Goal: Task Accomplishment & Management: Manage account settings

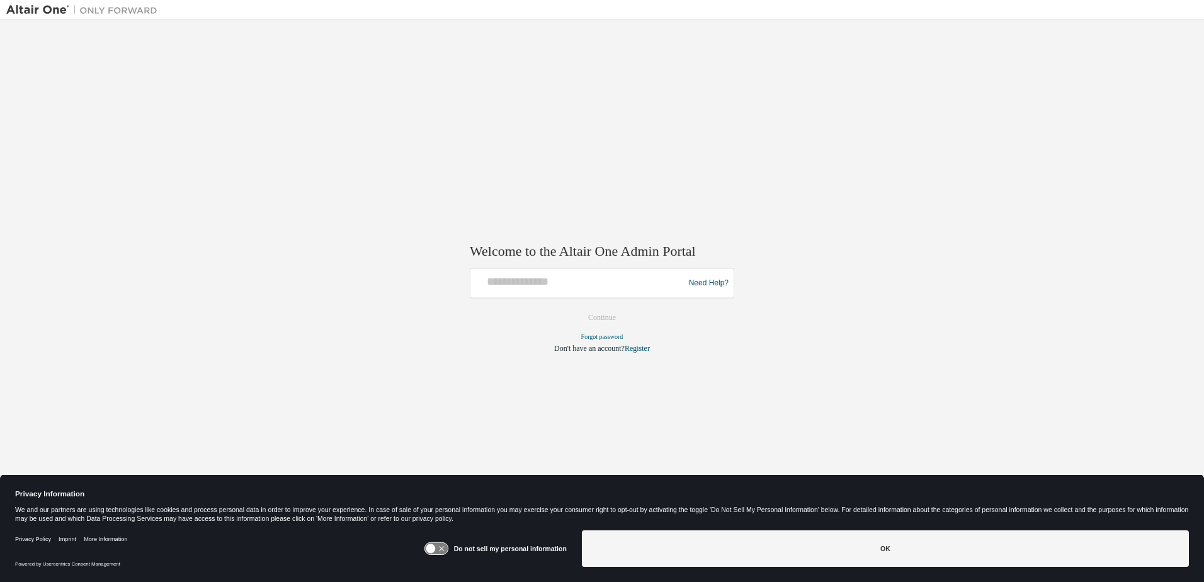
click at [672, 283] on span at bounding box center [674, 280] width 10 height 10
type input "**********"
click at [625, 319] on button "Continue" at bounding box center [602, 318] width 54 height 19
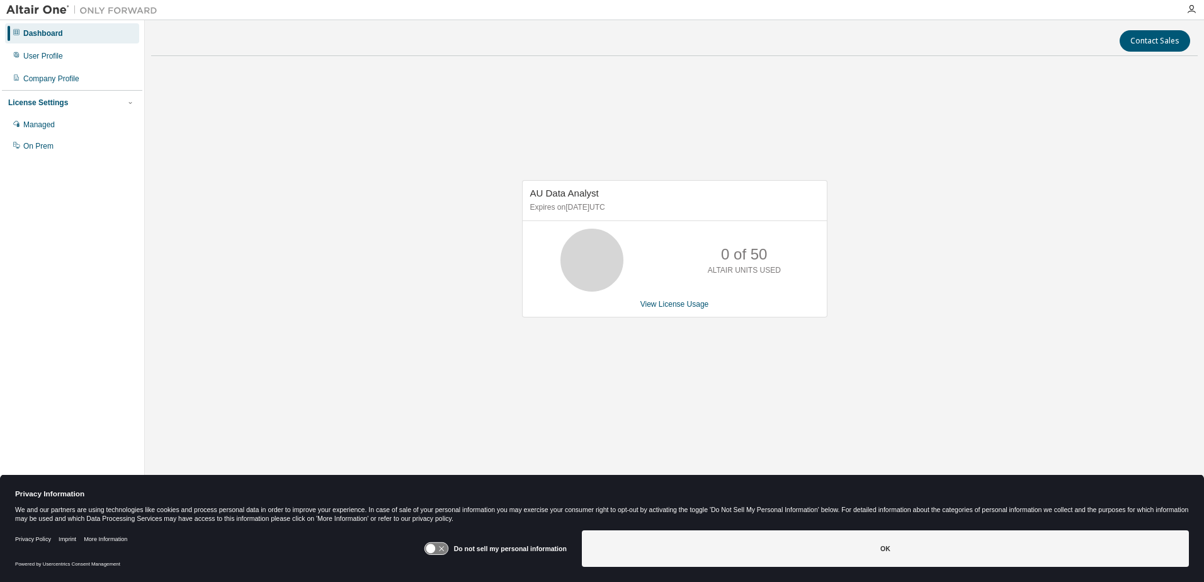
click at [299, 180] on div "AU Data Analyst Expires on November 30, 2025 UTC 0 of 50 ALTAIR UNITS USED View…" at bounding box center [674, 255] width 1047 height 379
click at [60, 57] on div "User Profile" at bounding box center [43, 56] width 40 height 10
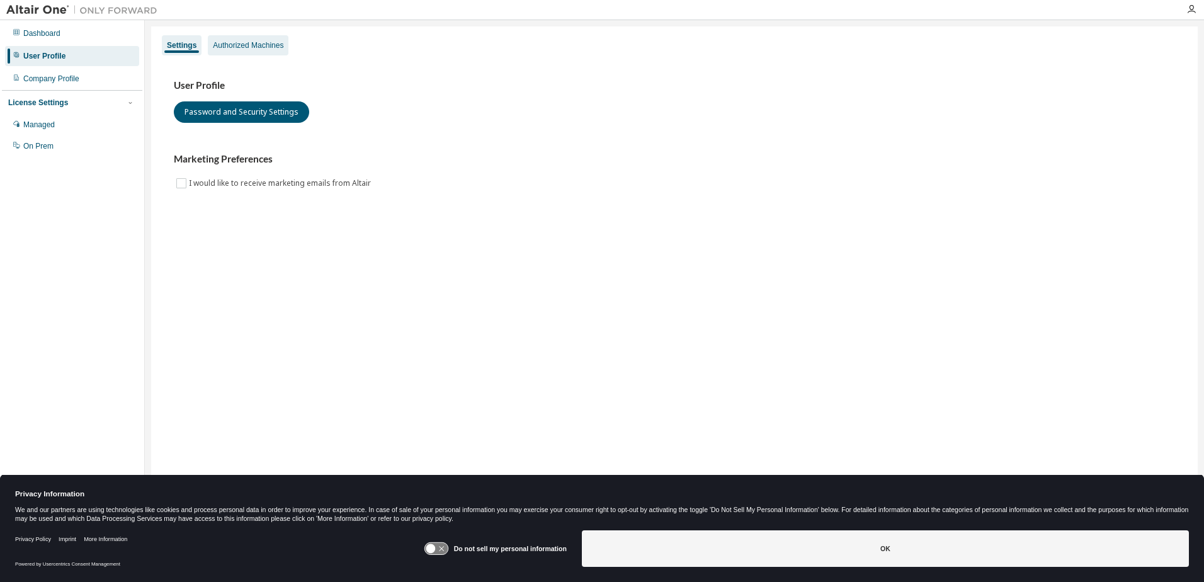
click at [255, 51] on div "Authorized Machines" at bounding box center [248, 45] width 81 height 20
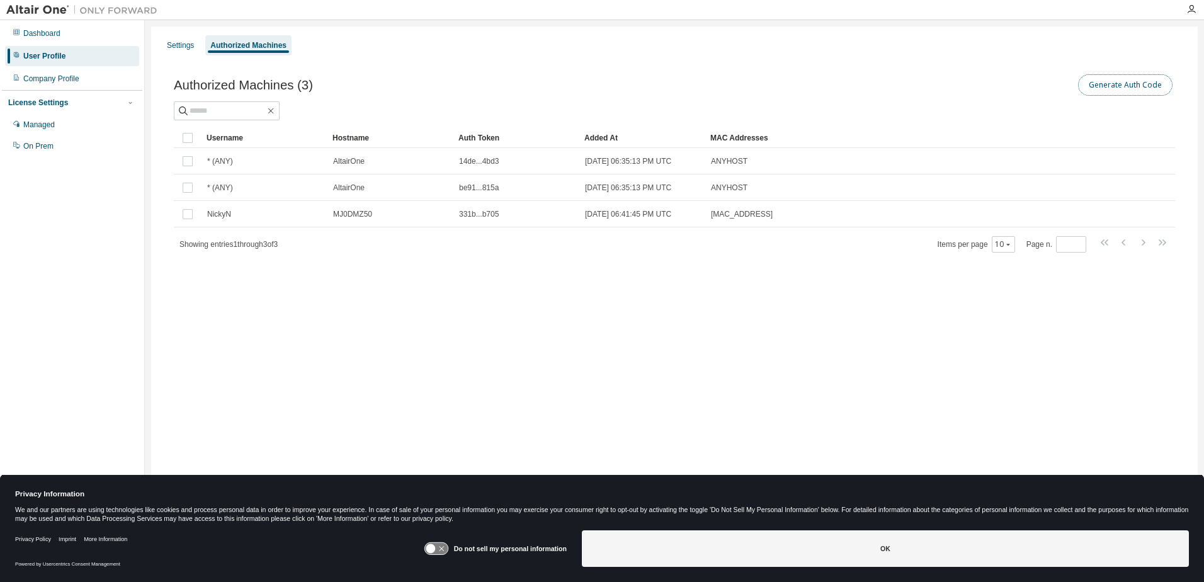
click at [1135, 84] on button "Generate Auth Code" at bounding box center [1125, 84] width 94 height 21
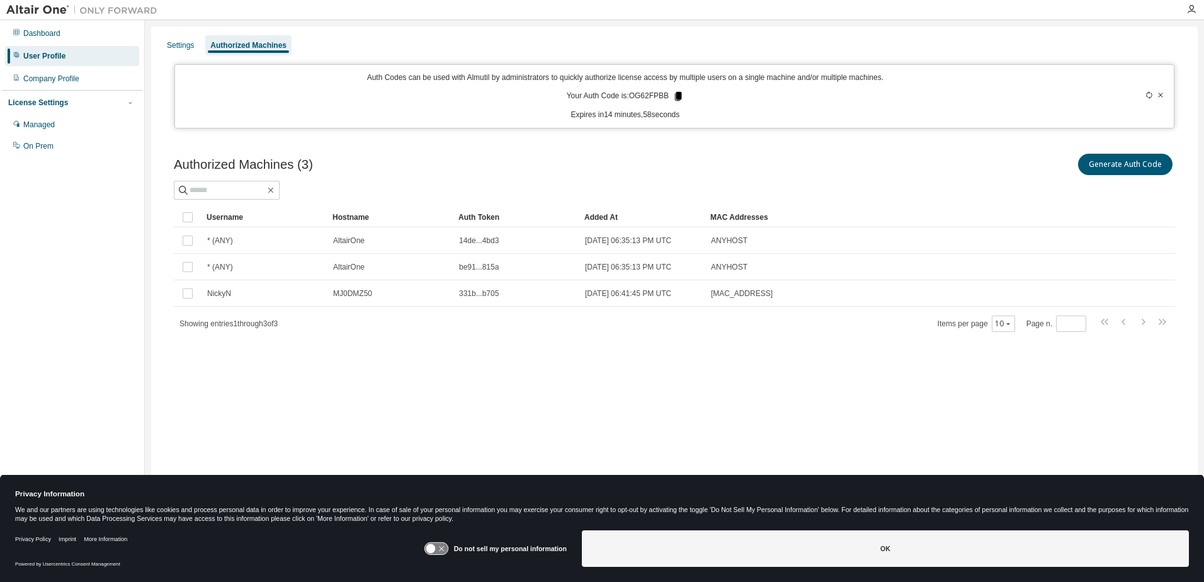
click at [681, 98] on icon at bounding box center [678, 96] width 7 height 9
click at [1192, 6] on icon "button" at bounding box center [1192, 9] width 10 height 10
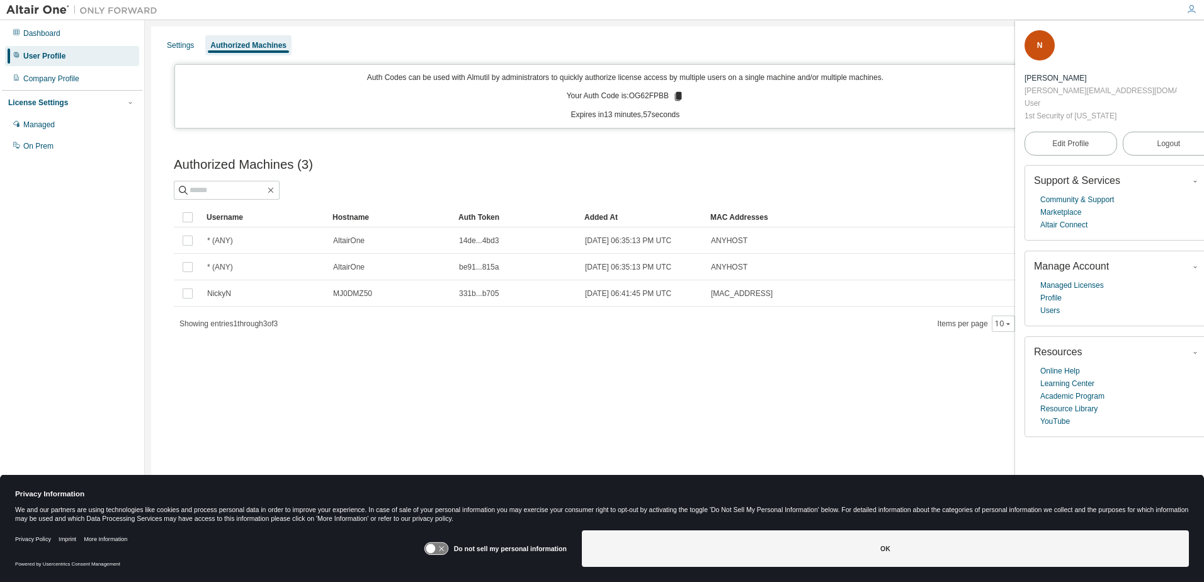
click at [1189, 11] on icon "button" at bounding box center [1192, 9] width 10 height 10
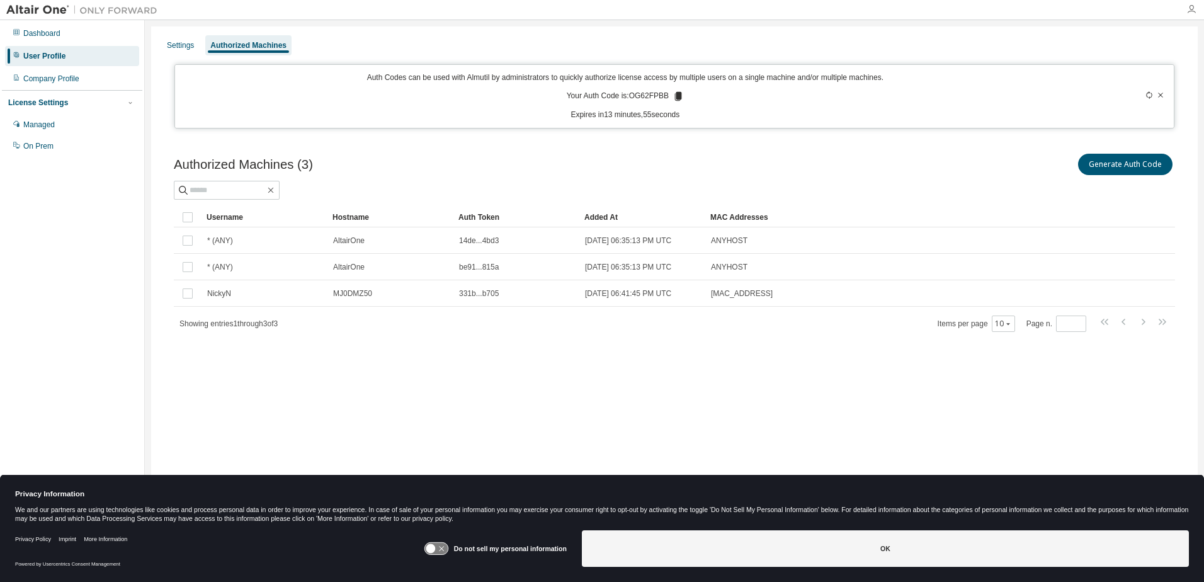
click at [1194, 13] on icon "button" at bounding box center [1192, 9] width 10 height 10
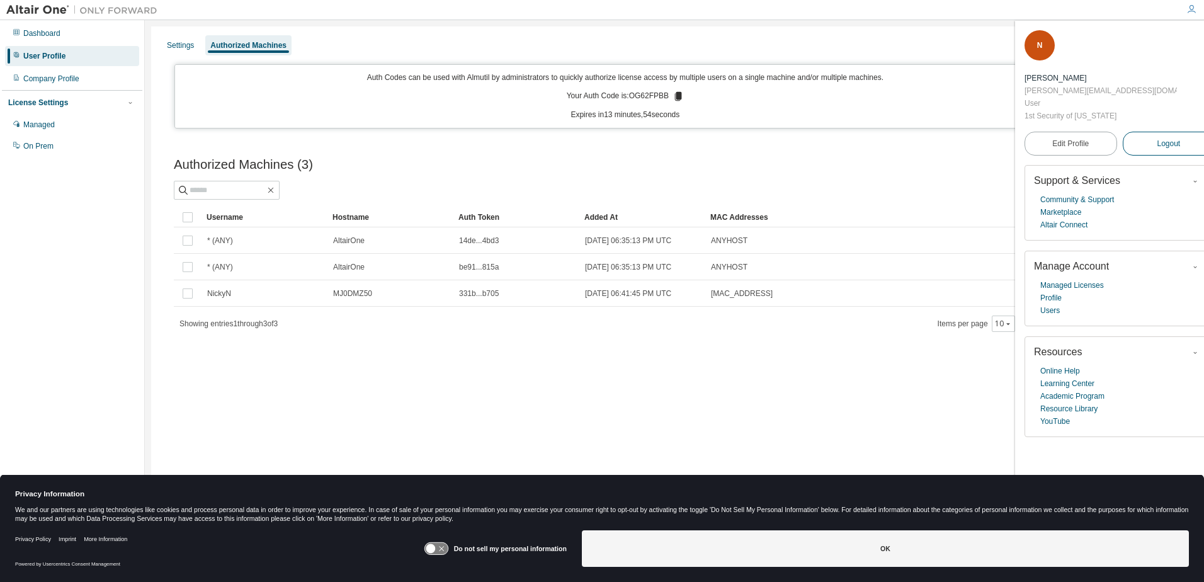
click at [1159, 137] on span "Logout" at bounding box center [1168, 143] width 23 height 13
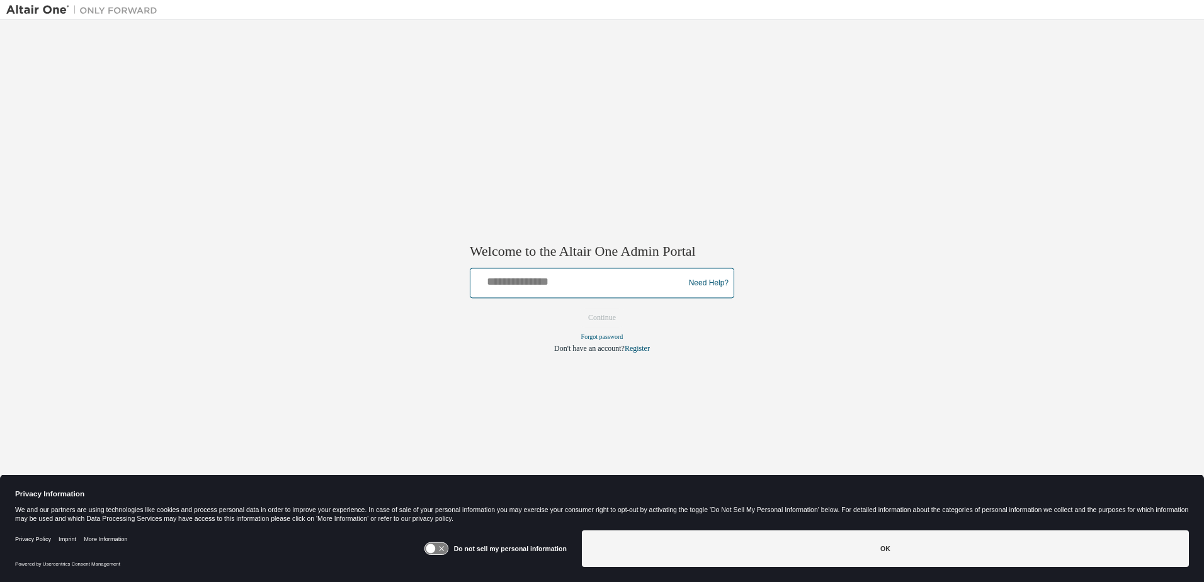
click at [607, 283] on input "text" at bounding box center [579, 280] width 207 height 18
type input "**********"
click at [613, 320] on button "Continue" at bounding box center [602, 318] width 54 height 19
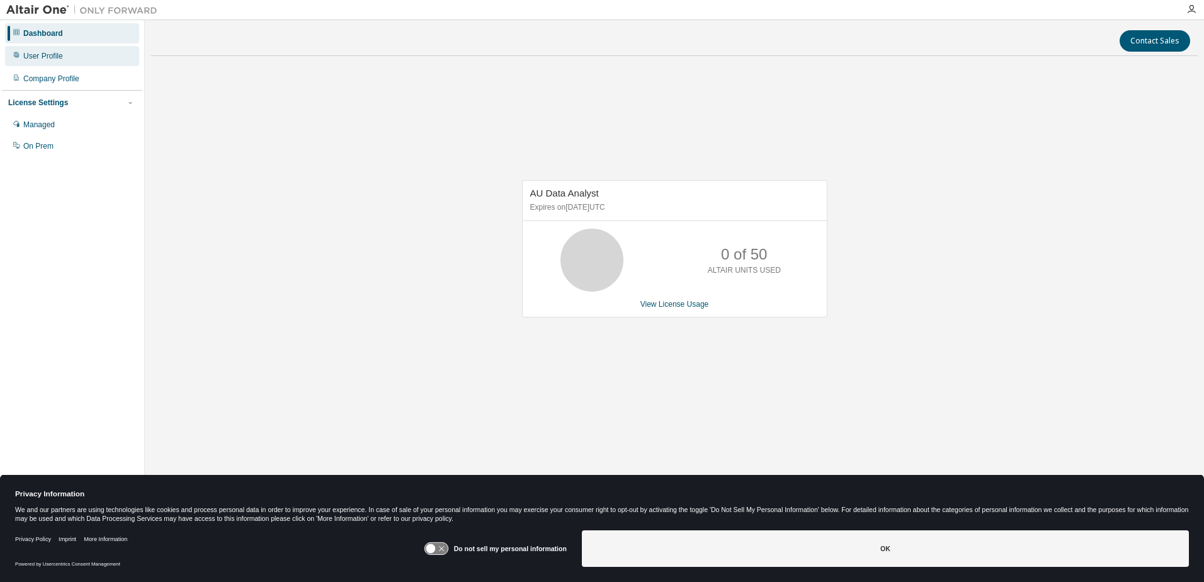
click at [40, 57] on div "User Profile" at bounding box center [43, 56] width 40 height 10
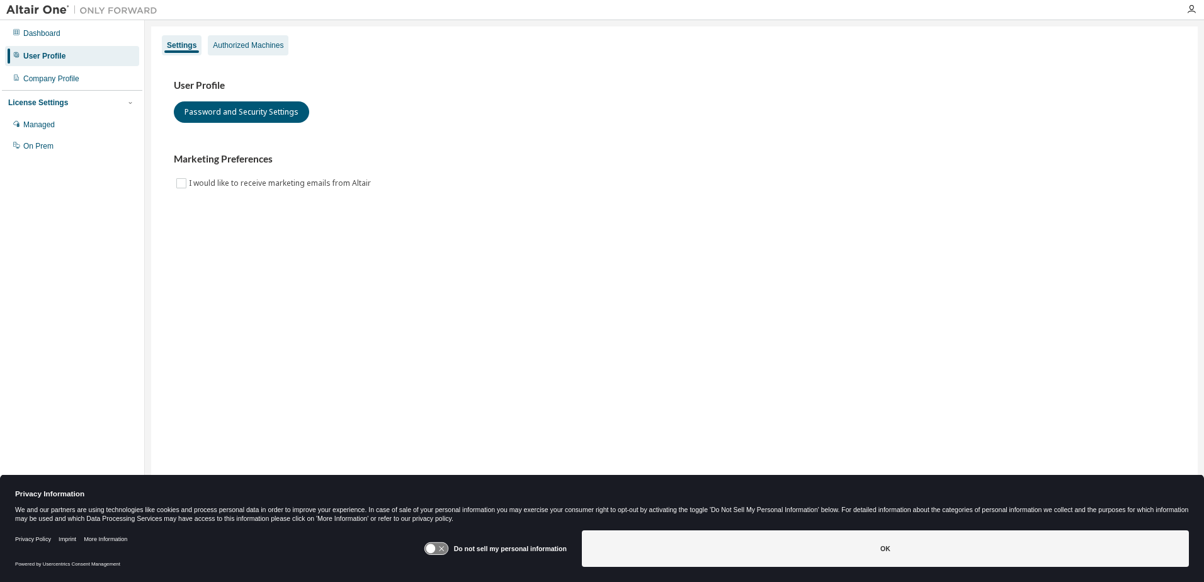
click at [265, 45] on div "Authorized Machines" at bounding box center [248, 45] width 71 height 10
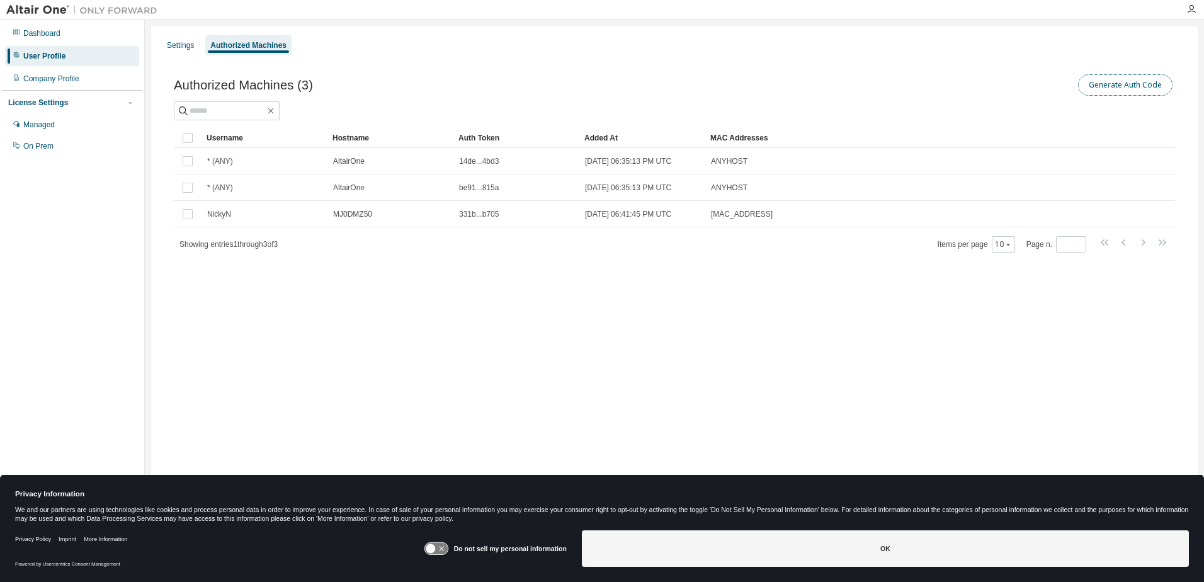
click at [1139, 85] on button "Generate Auth Code" at bounding box center [1125, 84] width 94 height 21
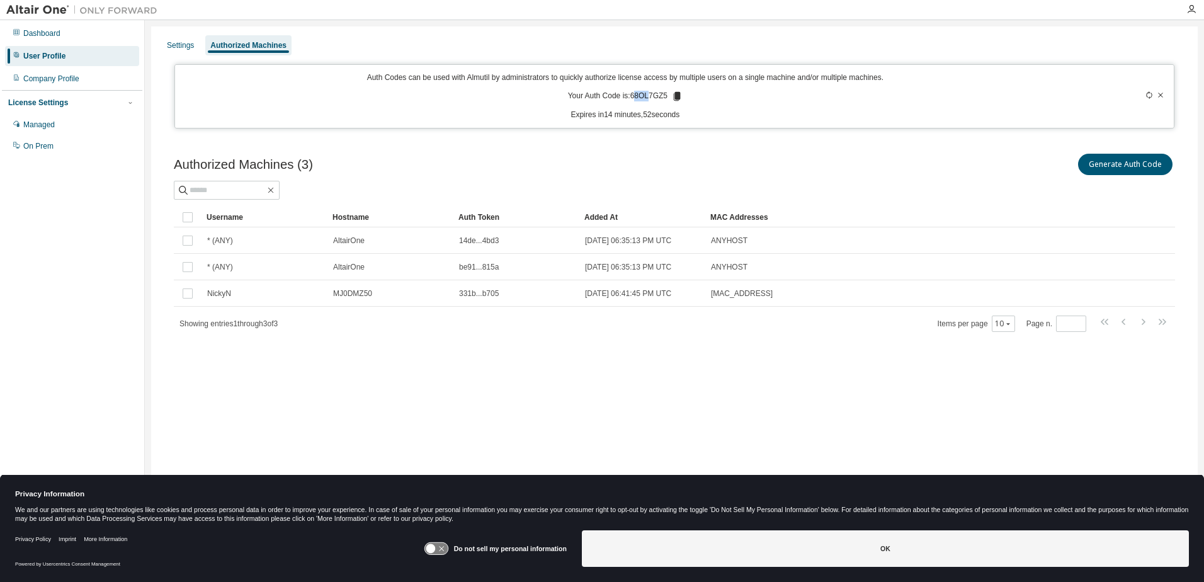
drag, startPoint x: 637, startPoint y: 100, endPoint x: 651, endPoint y: 98, distance: 14.0
click at [651, 98] on p "Your Auth Code is: 68OL7GZ5" at bounding box center [625, 96] width 115 height 11
drag, startPoint x: 651, startPoint y: 98, endPoint x: 669, endPoint y: 94, distance: 18.8
click at [669, 94] on p "Your Auth Code is: 68OL7GZ5" at bounding box center [625, 96] width 115 height 11
copy p "68OL7GZ5"
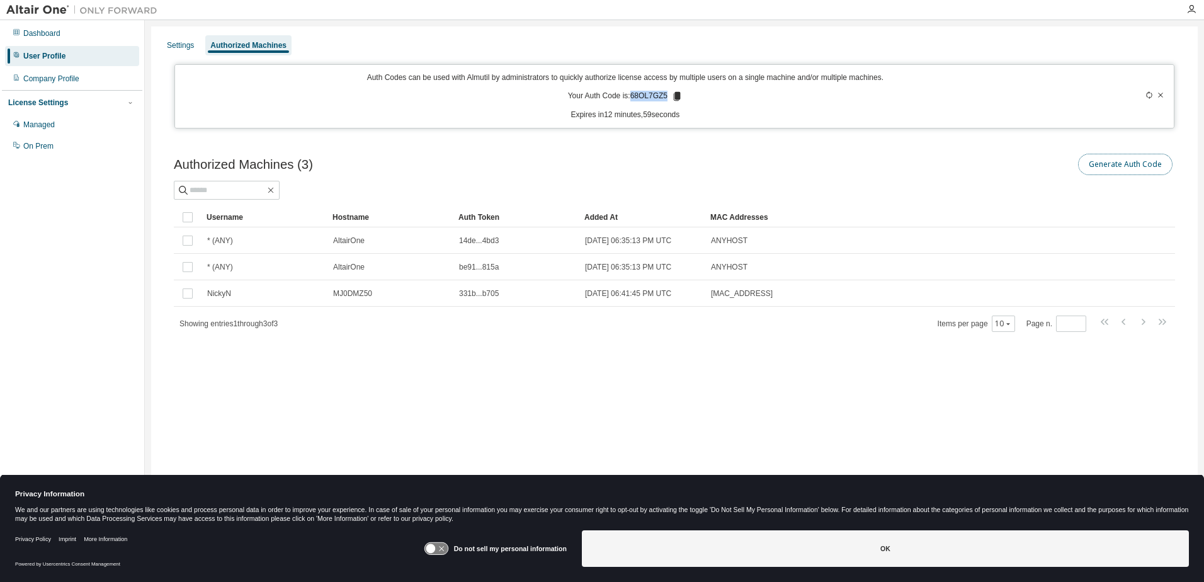
click at [1127, 161] on button "Generate Auth Code" at bounding box center [1125, 164] width 94 height 21
click at [1122, 164] on button "Generate Auth Code" at bounding box center [1125, 164] width 94 height 21
click at [680, 96] on icon at bounding box center [677, 96] width 7 height 9
click at [1187, 12] on div at bounding box center [1191, 9] width 25 height 10
click at [1189, 9] on icon "button" at bounding box center [1192, 9] width 10 height 10
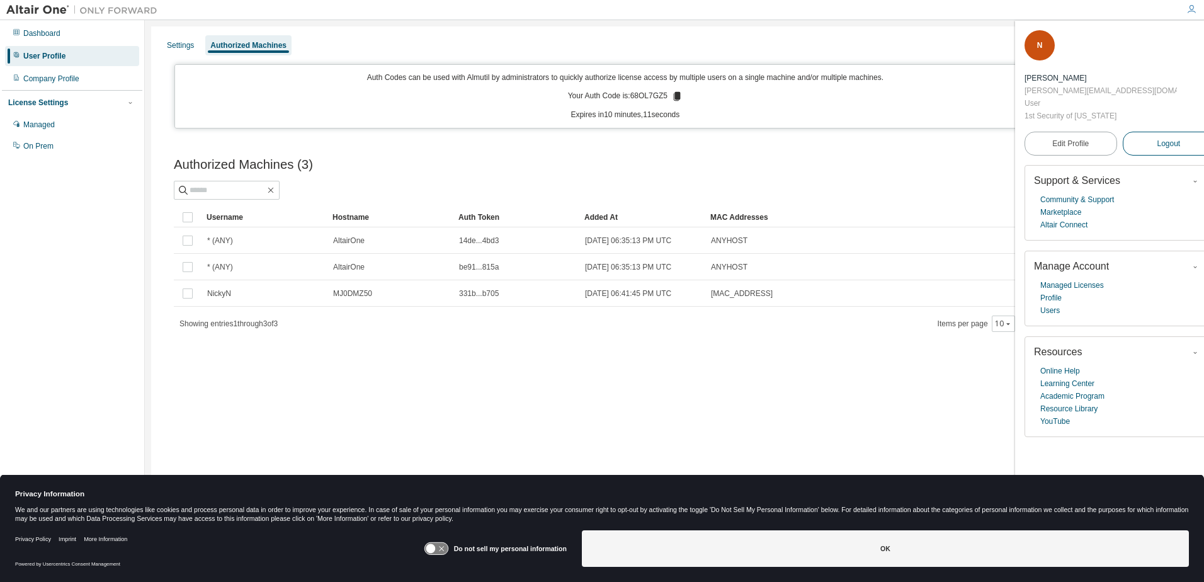
click at [1157, 137] on span "Logout" at bounding box center [1168, 143] width 23 height 13
